Goal: Task Accomplishment & Management: Use online tool/utility

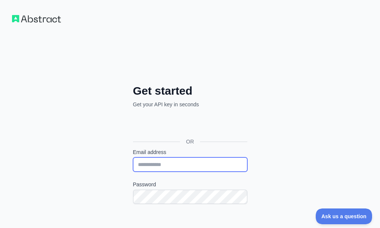
click at [133, 157] on input "Email address" at bounding box center [190, 164] width 114 height 14
type input "**********"
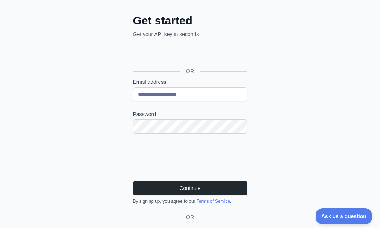
scroll to position [71, 0]
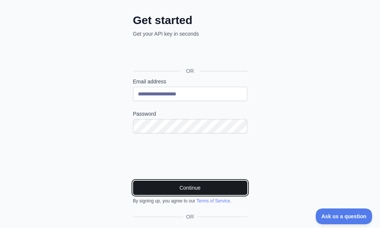
click at [133, 181] on button "Continue" at bounding box center [190, 188] width 114 height 14
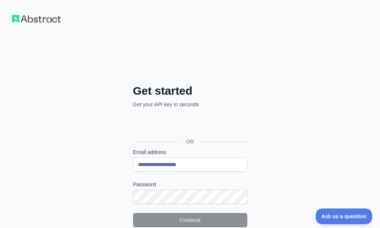
scroll to position [56, 0]
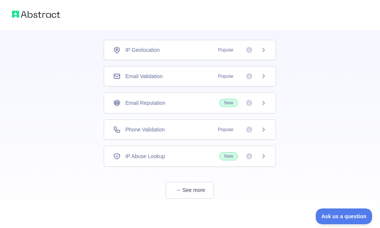
scroll to position [48, 0]
click at [180, 186] on span "button" at bounding box center [179, 190] width 8 height 8
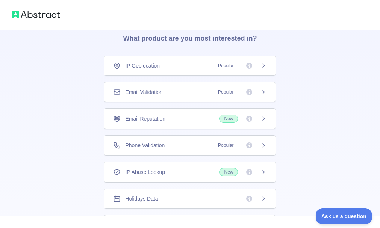
scroll to position [30, 0]
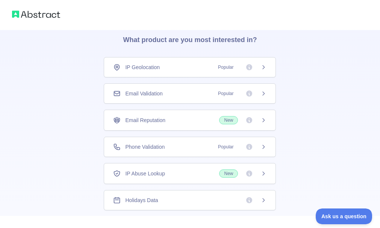
click at [260, 94] on icon at bounding box center [263, 94] width 6 height 6
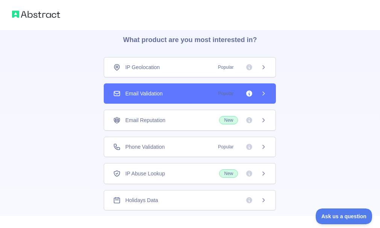
click at [262, 94] on icon at bounding box center [263, 94] width 6 height 6
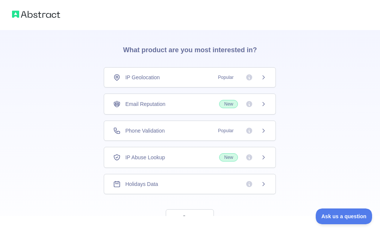
scroll to position [48, 0]
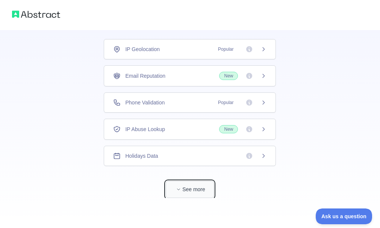
click at [189, 192] on button "See more" at bounding box center [190, 189] width 48 height 17
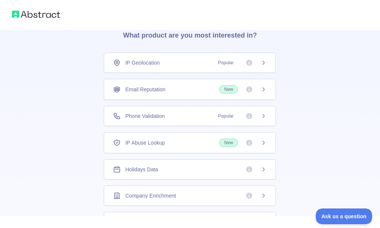
scroll to position [34, 0]
click at [262, 92] on icon at bounding box center [263, 90] width 6 height 6
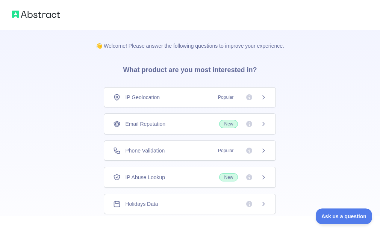
scroll to position [48, 0]
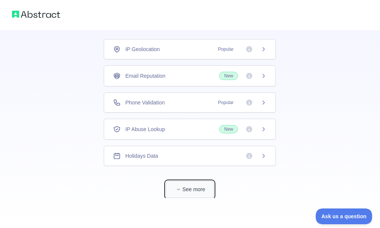
click at [186, 183] on button "See more" at bounding box center [190, 189] width 48 height 17
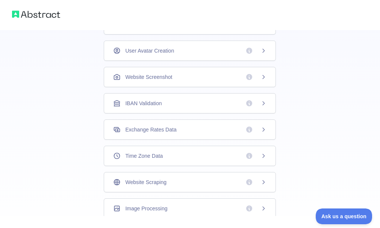
scroll to position [250, 0]
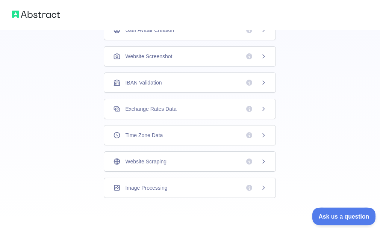
click at [348, 211] on button "Ask us a question" at bounding box center [340, 215] width 56 height 16
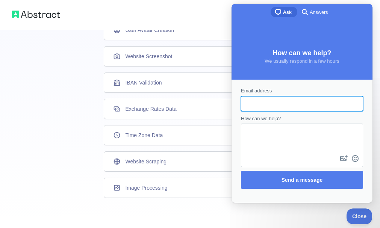
scroll to position [0, 0]
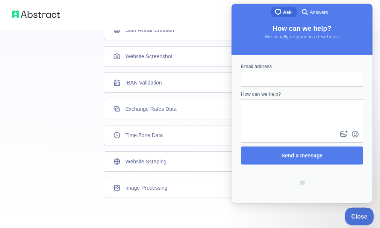
click at [365, 218] on button "Close" at bounding box center [357, 215] width 26 height 16
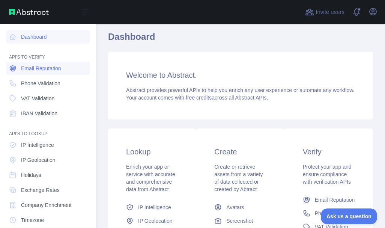
click at [47, 71] on span "Email Reputation" at bounding box center [41, 69] width 40 height 8
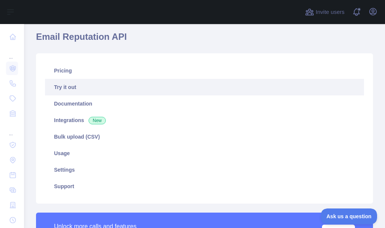
click at [123, 89] on link "Try it out" at bounding box center [204, 87] width 319 height 17
click at [120, 88] on link "Try it out" at bounding box center [204, 87] width 319 height 17
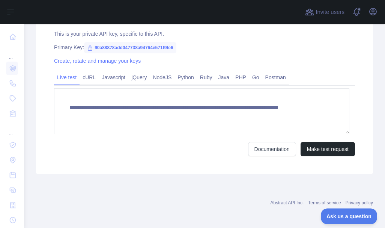
scroll to position [288, 0]
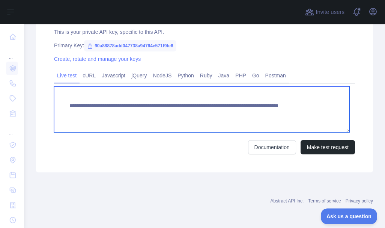
drag, startPoint x: 90, startPoint y: 116, endPoint x: 178, endPoint y: 125, distance: 88.7
click at [178, 125] on textarea "**********" at bounding box center [202, 109] width 296 height 46
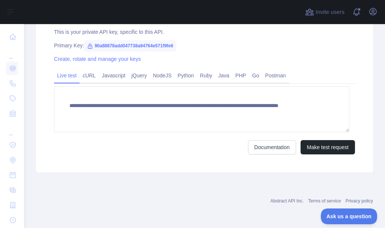
click at [202, 43] on div "Primary Key: 90a88878add047738a94764e571f9fe6" at bounding box center [204, 46] width 301 height 8
drag, startPoint x: 92, startPoint y: 44, endPoint x: 175, endPoint y: 46, distance: 83.0
click at [175, 46] on span "90a88878add047738a94764e571f9fe6" at bounding box center [130, 45] width 92 height 11
copy span "90a88878add047738a94764e571f9fe6"
